Goal: Check status: Check status

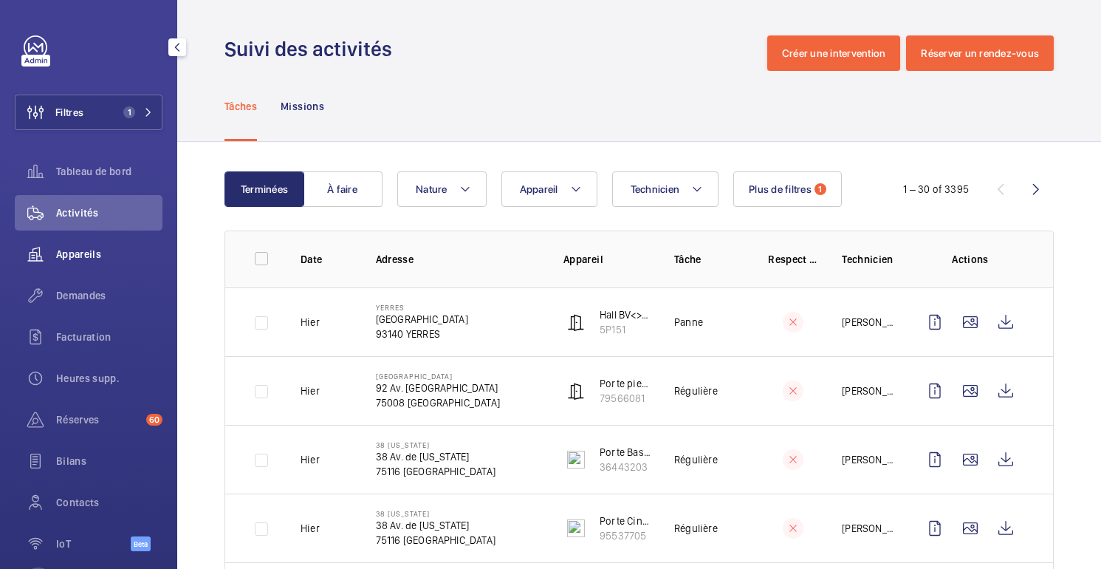
click at [84, 245] on div "Appareils" at bounding box center [89, 253] width 148 height 35
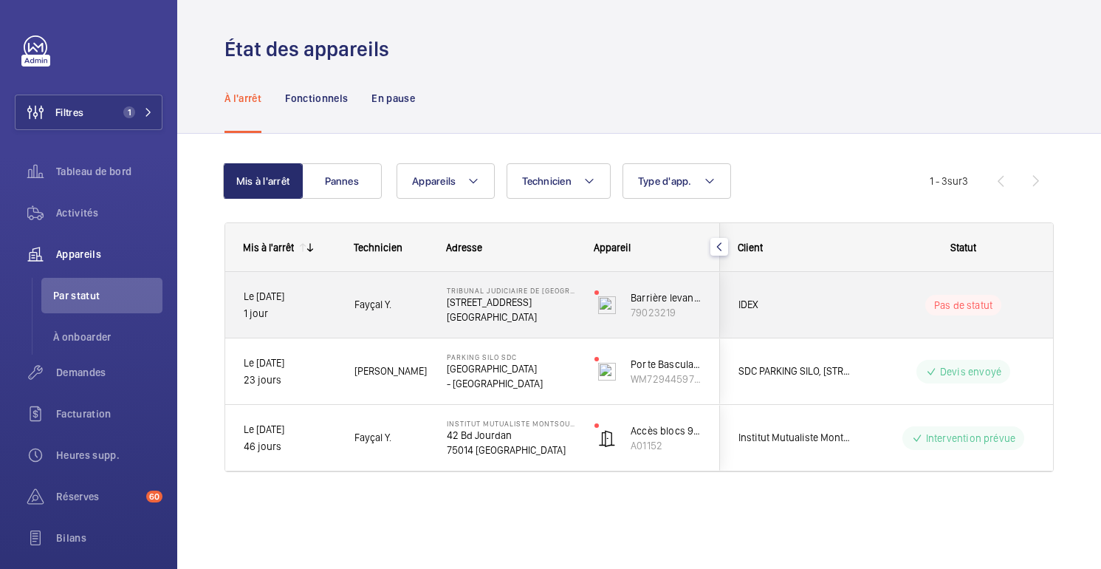
click at [848, 330] on div "IDEX" at bounding box center [786, 305] width 133 height 66
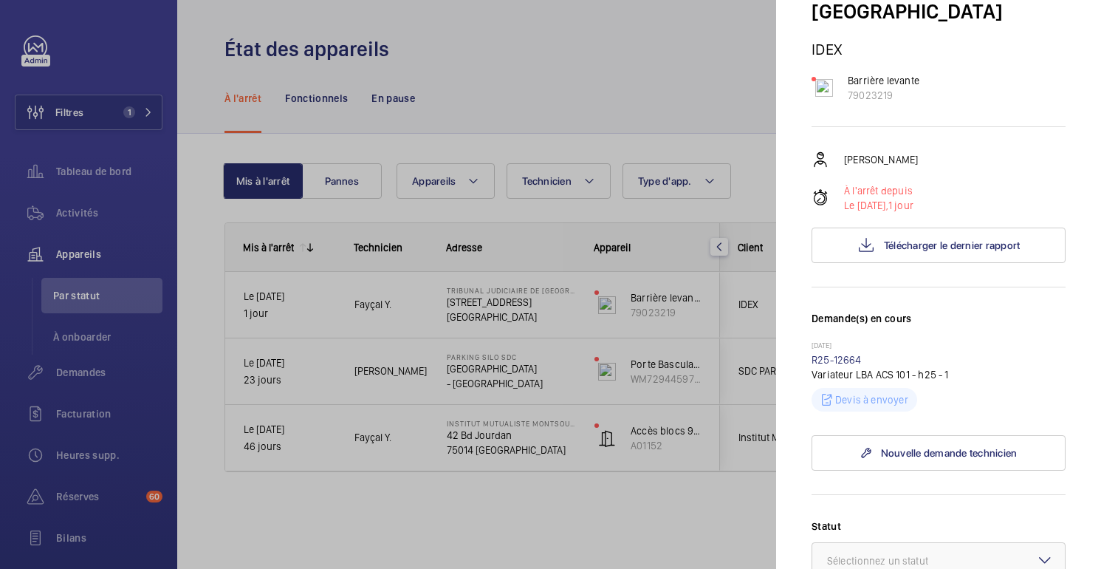
scroll to position [147, 0]
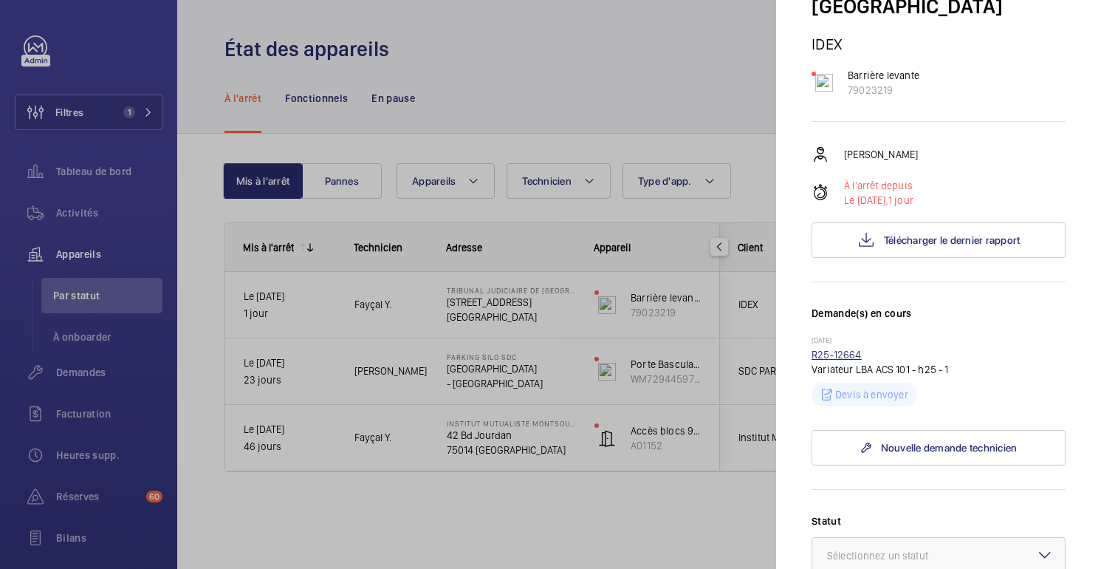
click at [825, 356] on link "R25-12664" at bounding box center [837, 355] width 50 height 12
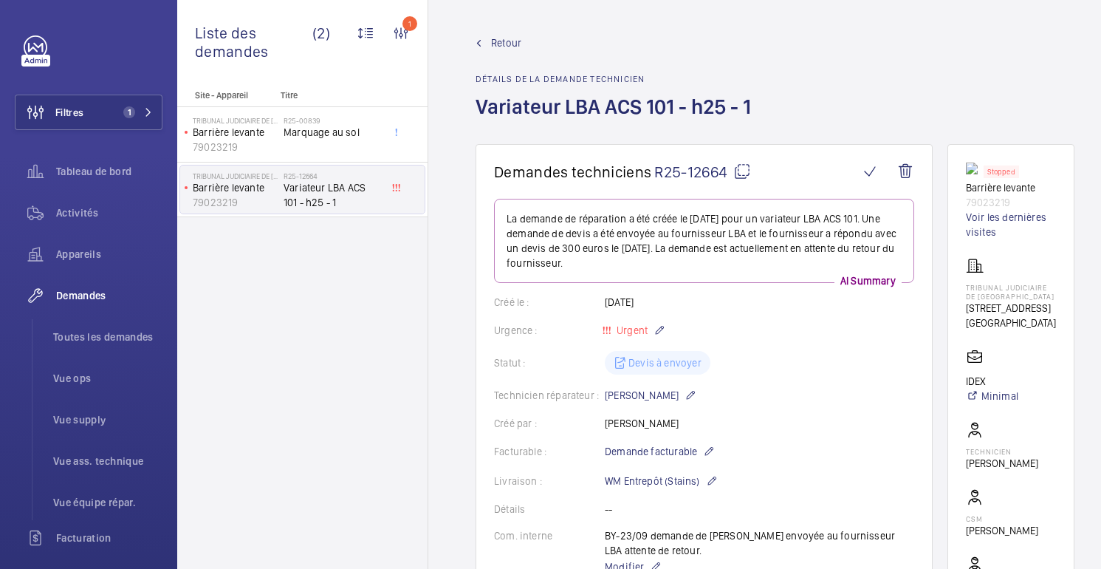
click at [739, 168] on mat-icon at bounding box center [742, 171] width 18 height 18
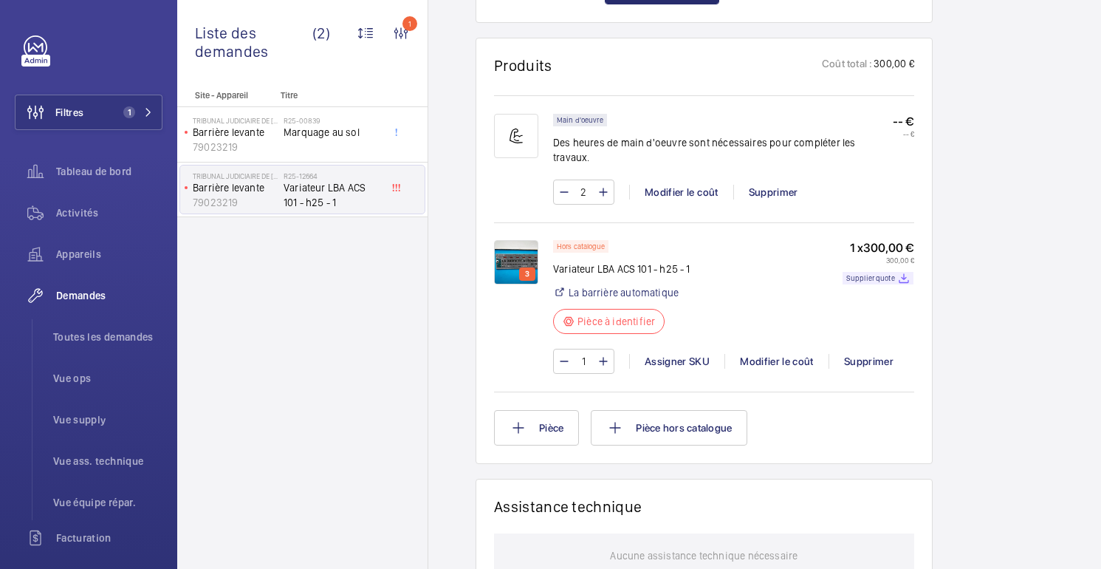
scroll to position [878, 0]
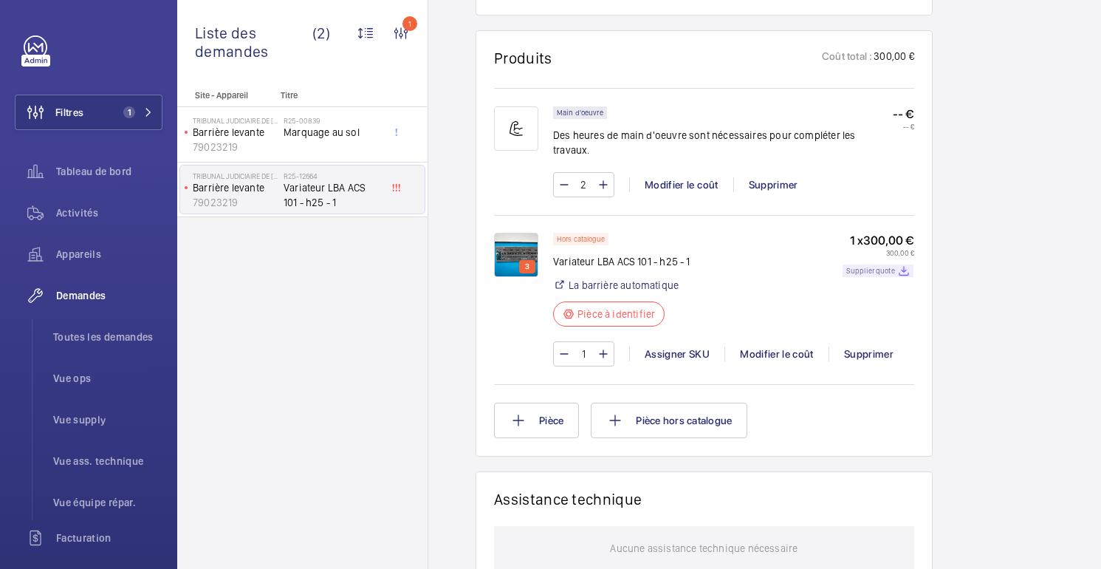
click at [881, 268] on p "Supplier quote" at bounding box center [870, 270] width 49 height 5
